Goal: Information Seeking & Learning: Learn about a topic

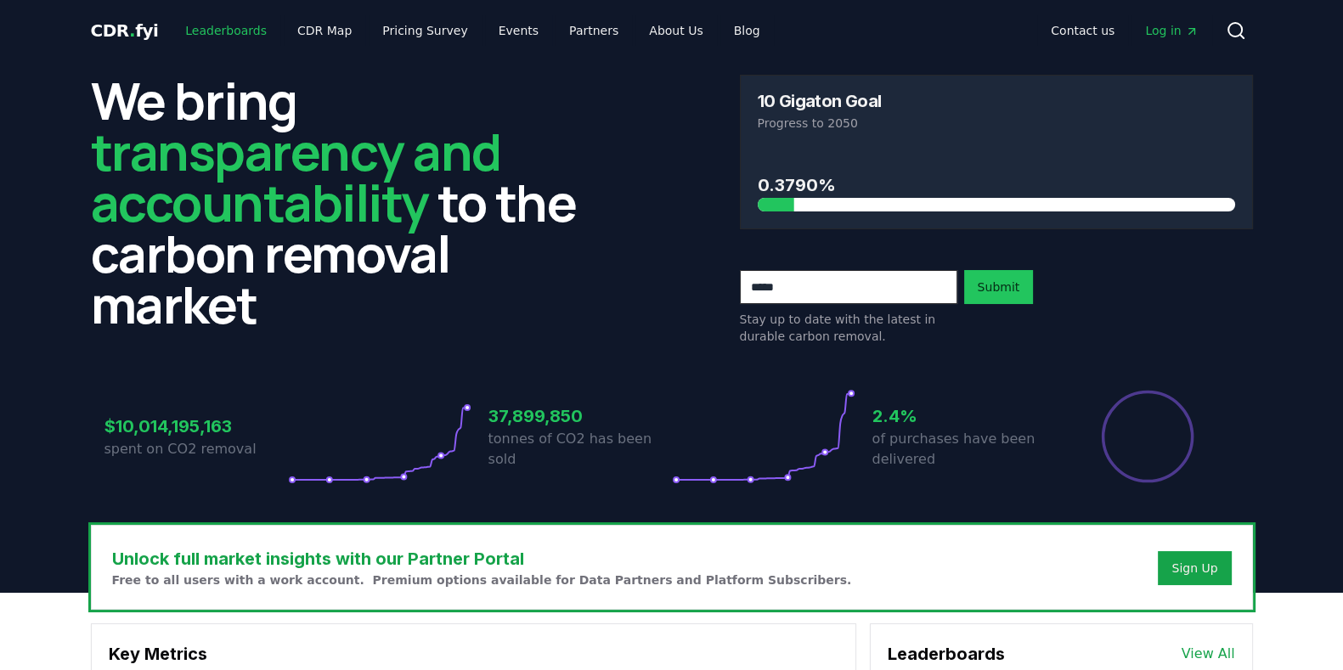
click at [229, 26] on link "Leaderboards" at bounding box center [226, 30] width 109 height 31
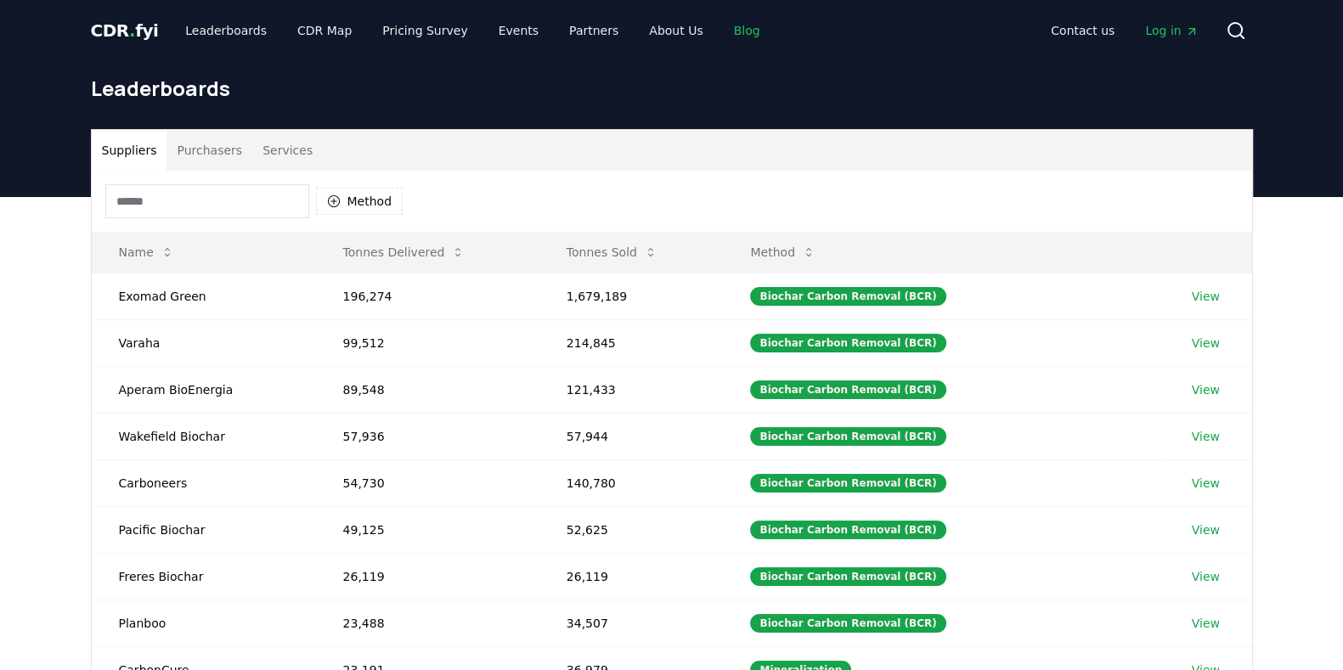
click at [721, 31] on link "Blog" at bounding box center [748, 30] width 54 height 31
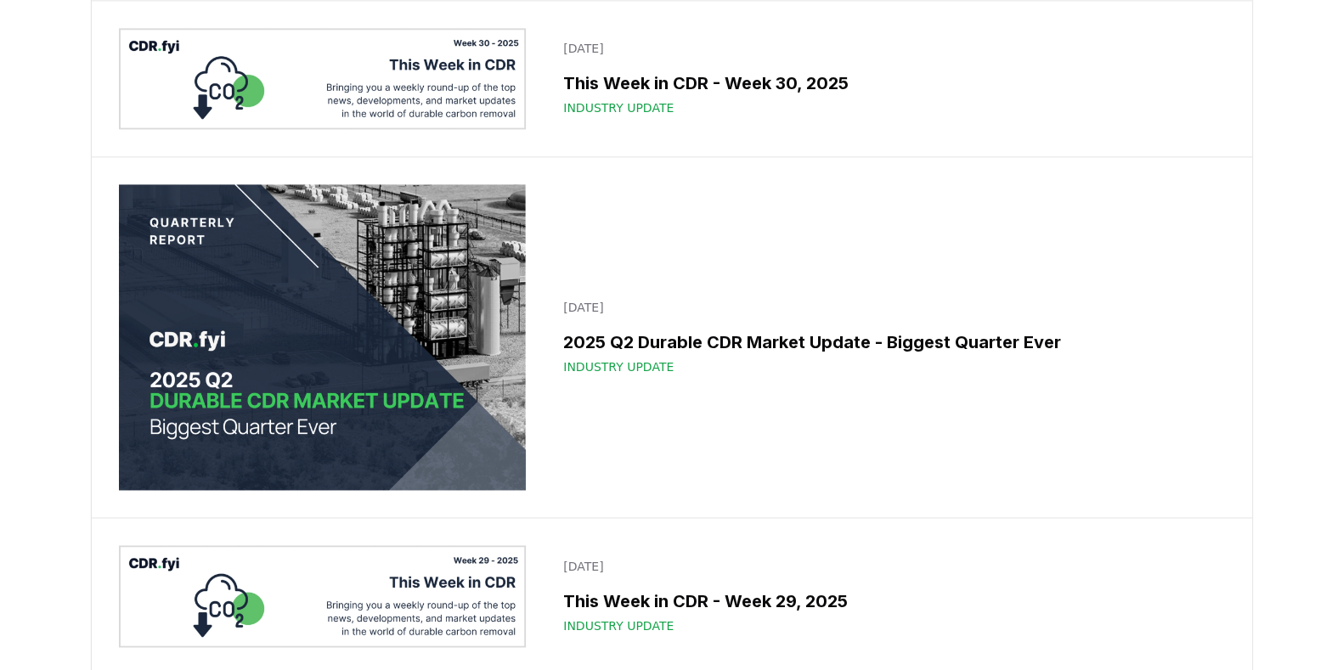
scroll to position [3130, 0]
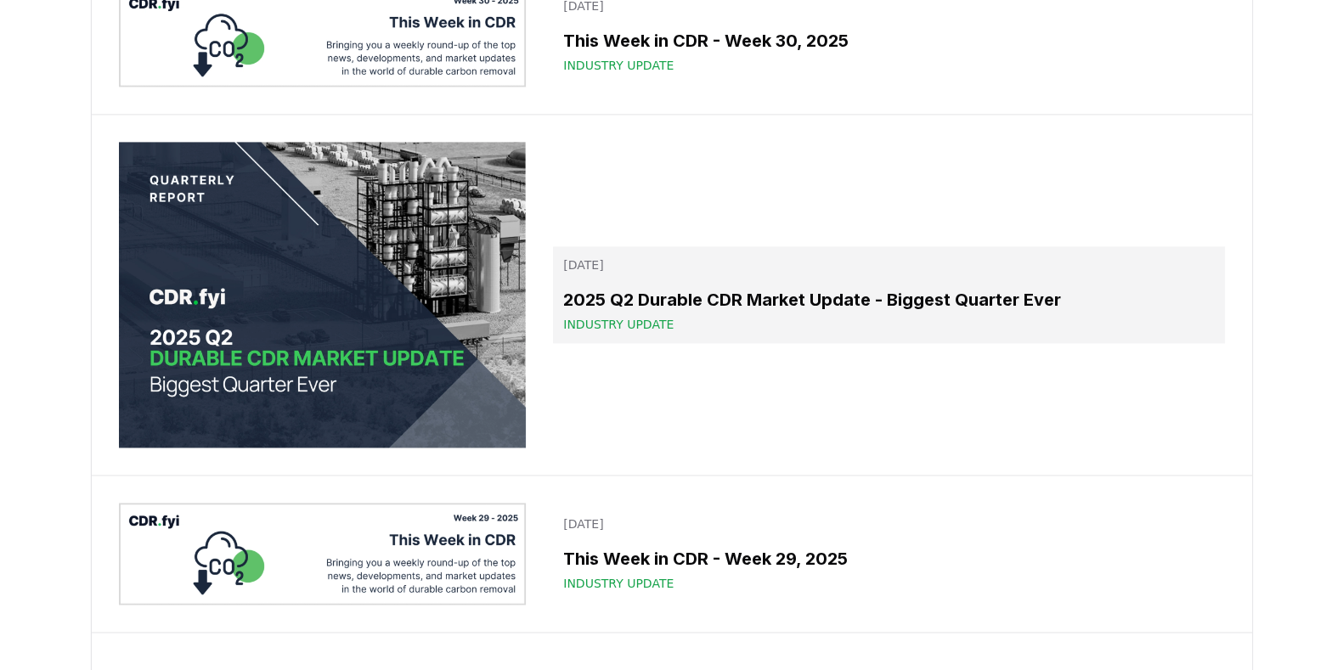
click at [746, 309] on h3 "2025 Q2 Durable CDR Market Update - Biggest Quarter Ever" at bounding box center [888, 299] width 651 height 25
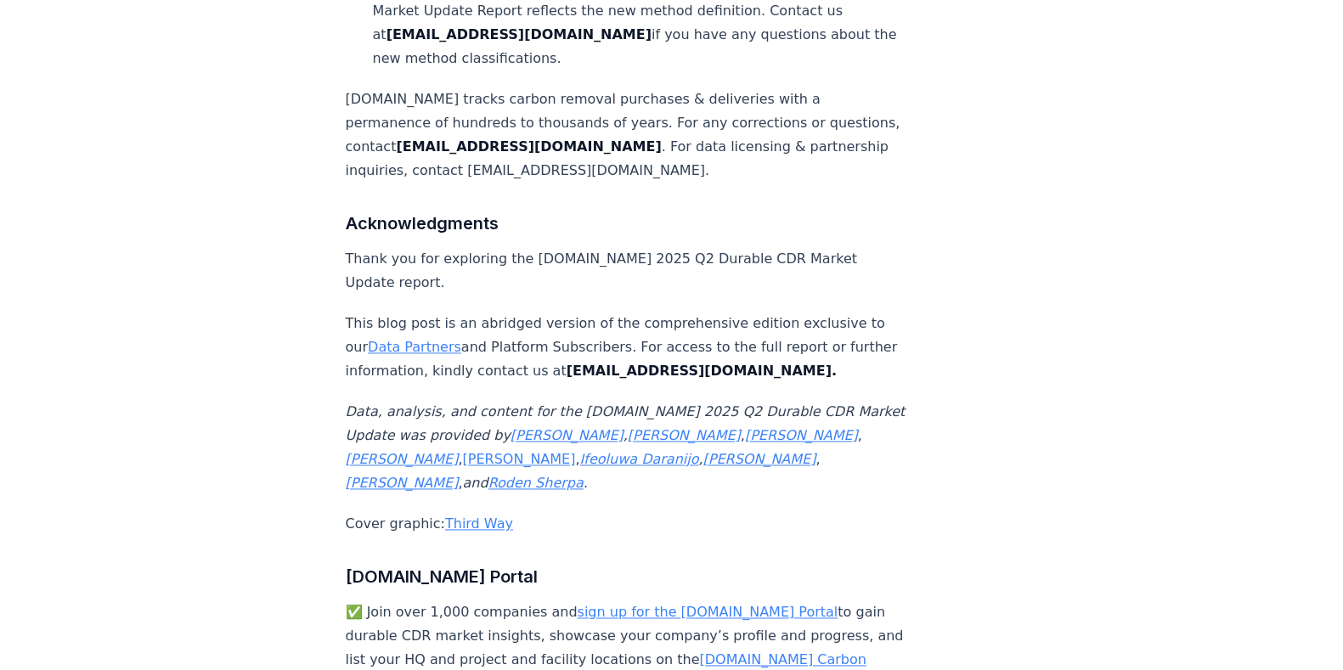
scroll to position [11044, 0]
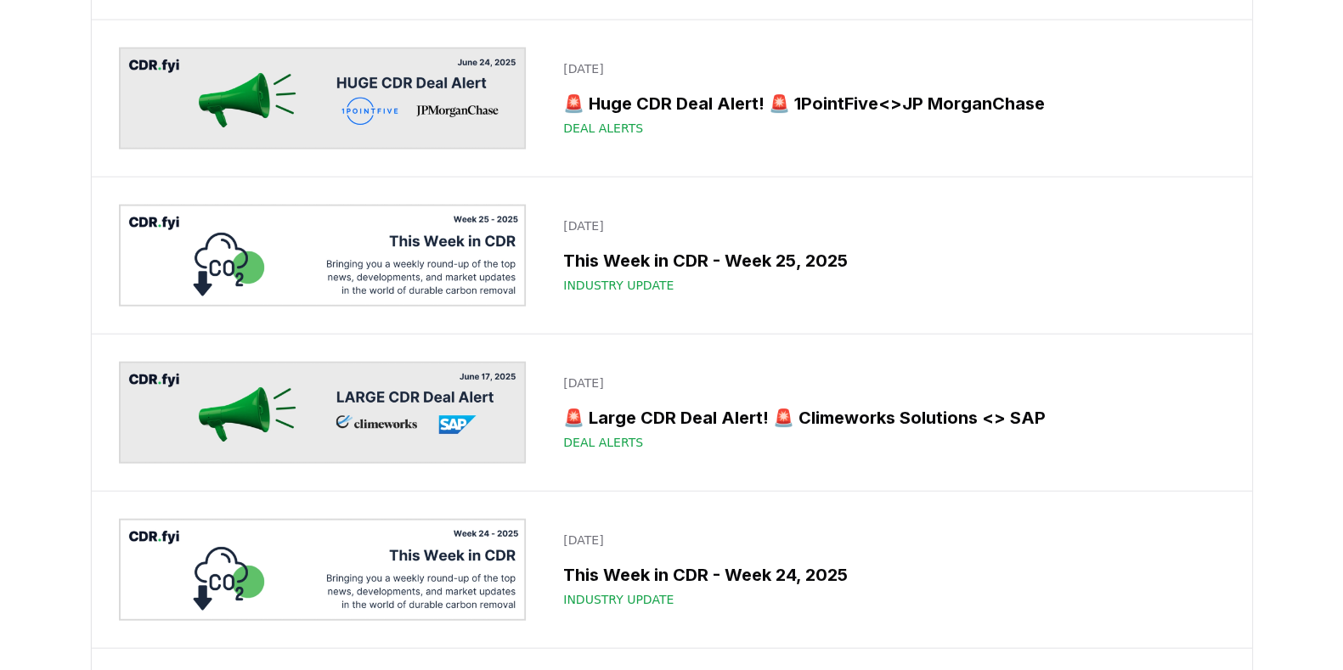
scroll to position [5154, 0]
